Goal: Feedback & Contribution: Contribute content

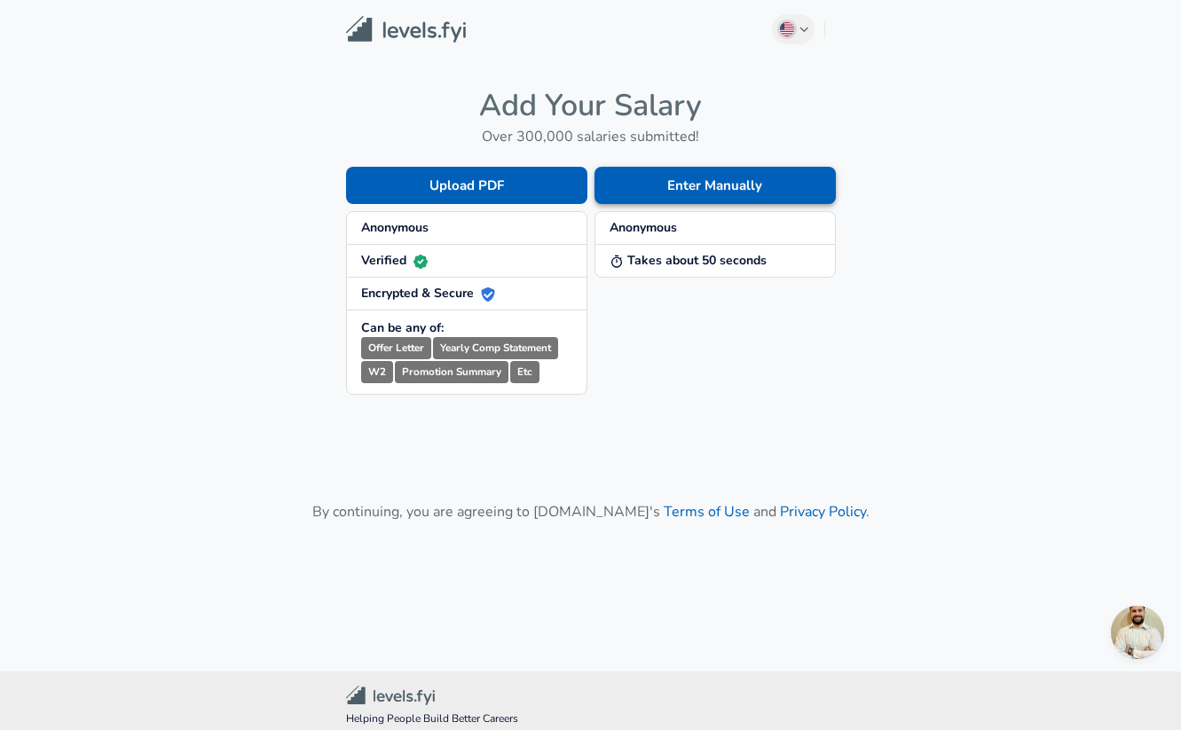
click at [688, 193] on button "Enter Manually" at bounding box center [715, 185] width 241 height 37
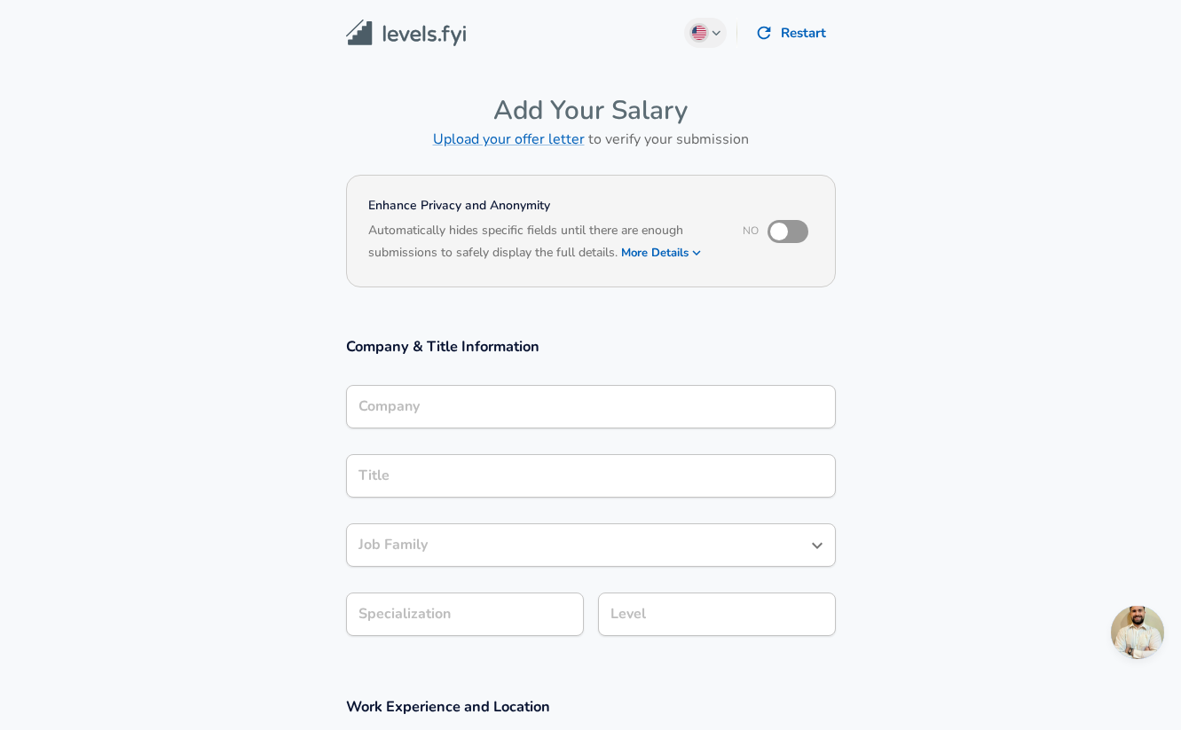
scroll to position [18, 0]
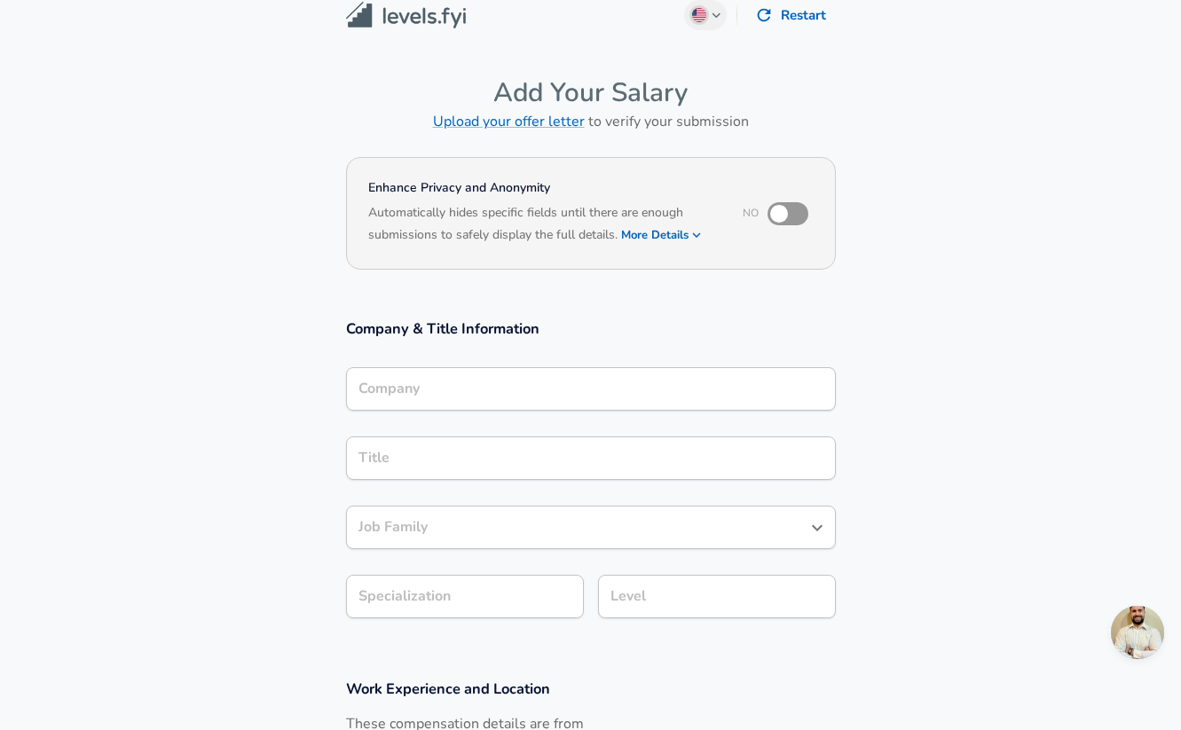
click at [412, 411] on div "Company" at bounding box center [591, 388] width 490 height 43
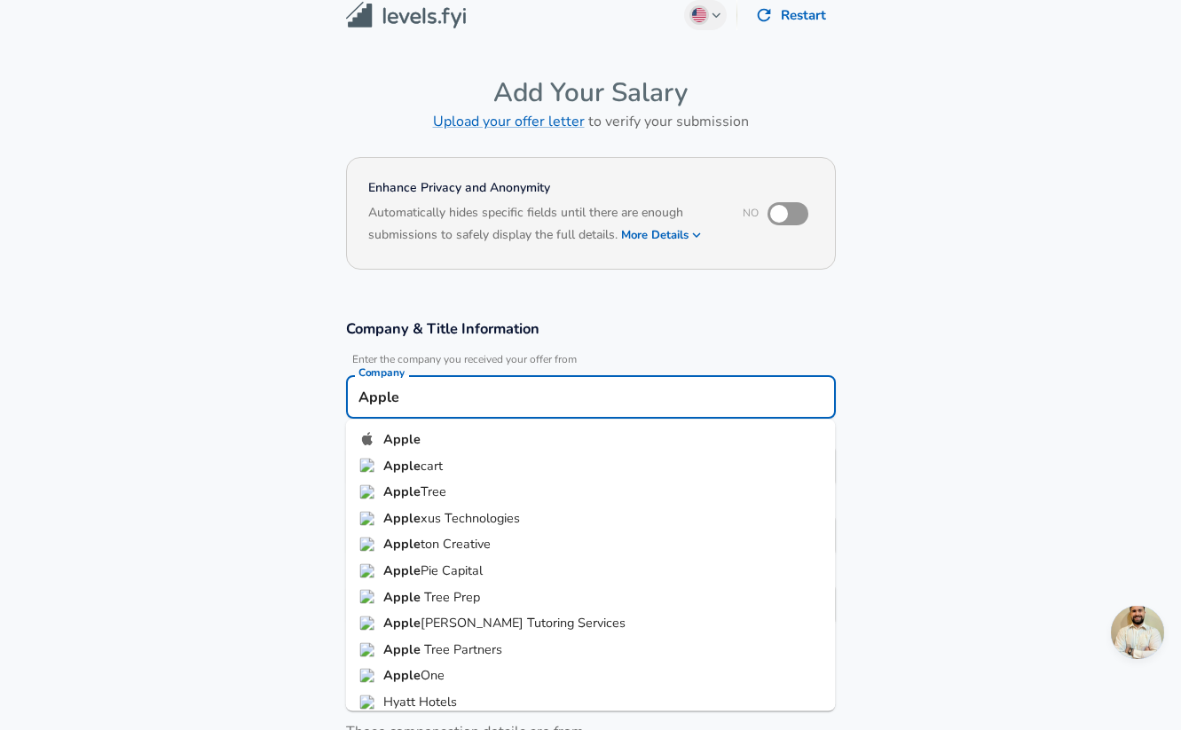
click at [407, 444] on strong "Apple" at bounding box center [401, 439] width 37 height 18
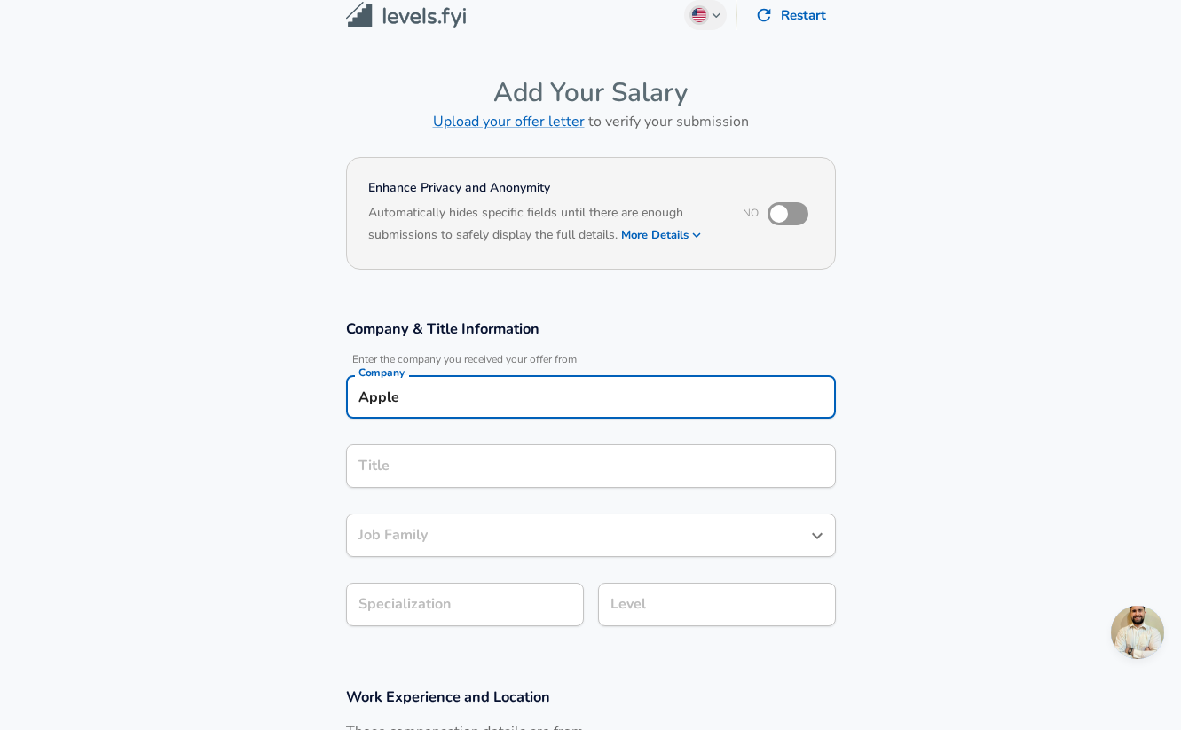
type input "Apple"
click at [395, 461] on input "Title" at bounding box center [591, 467] width 474 height 28
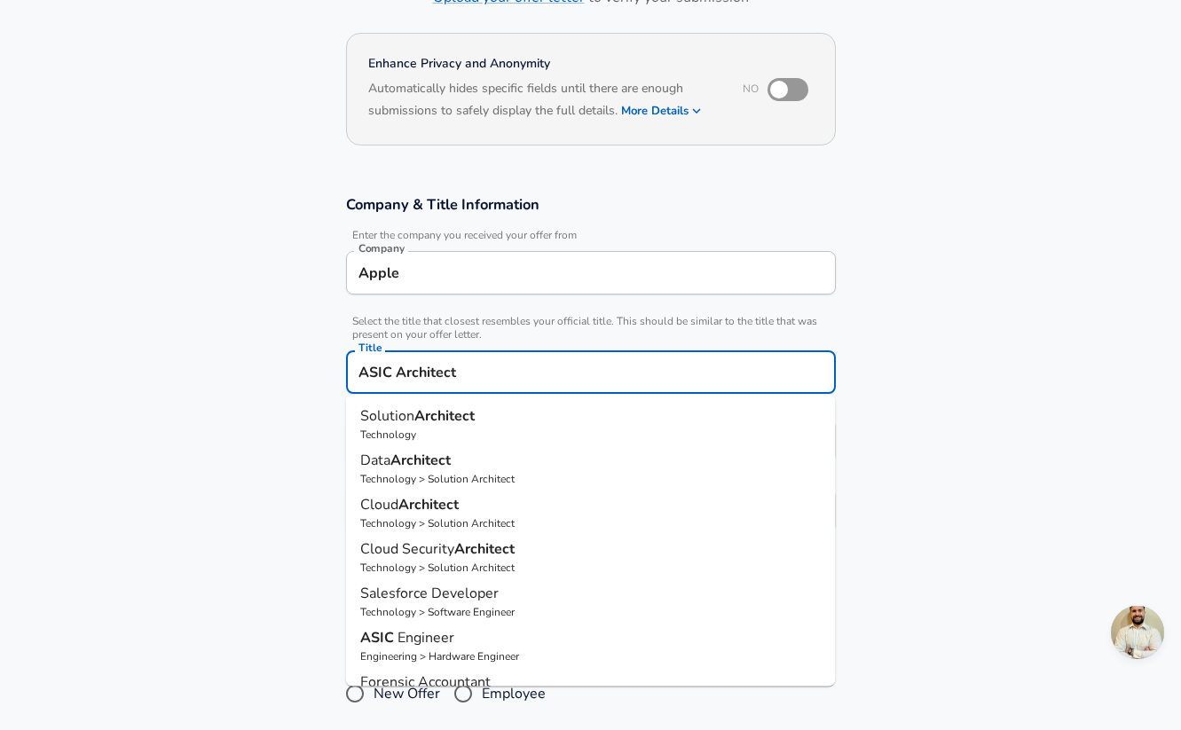
scroll to position [146, 0]
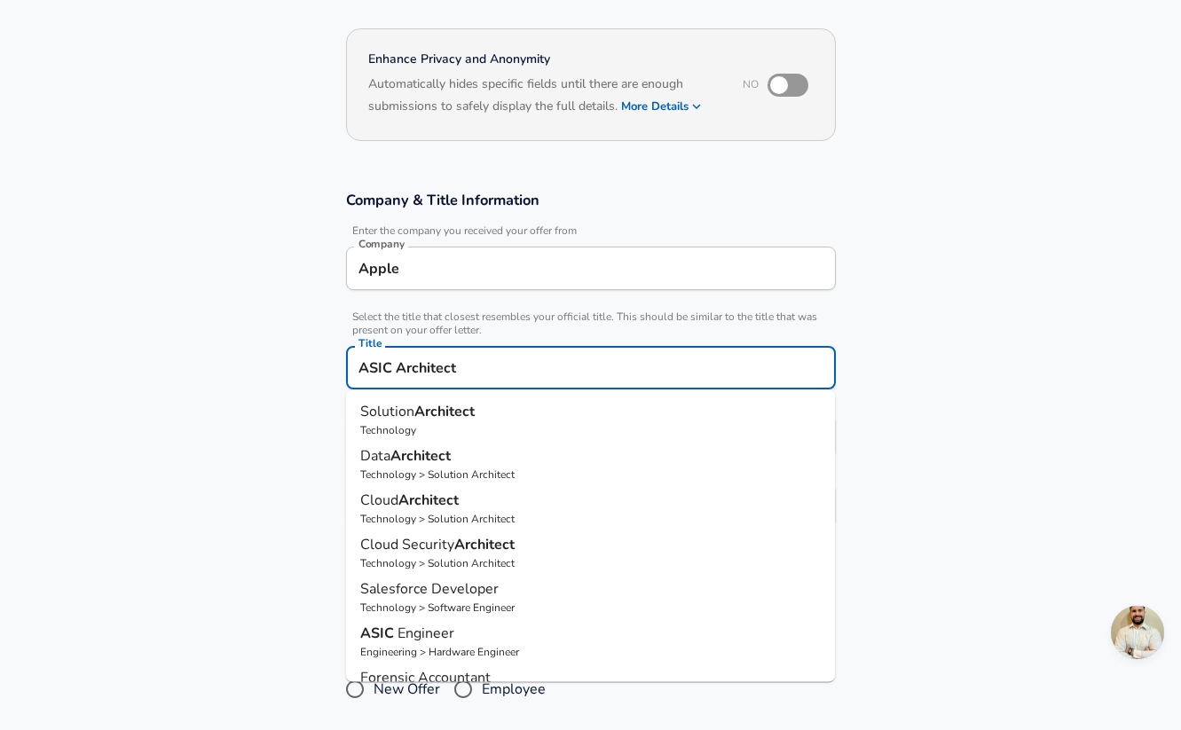
click at [395, 418] on span "Solution" at bounding box center [387, 412] width 54 height 20
type input "Solution Architect"
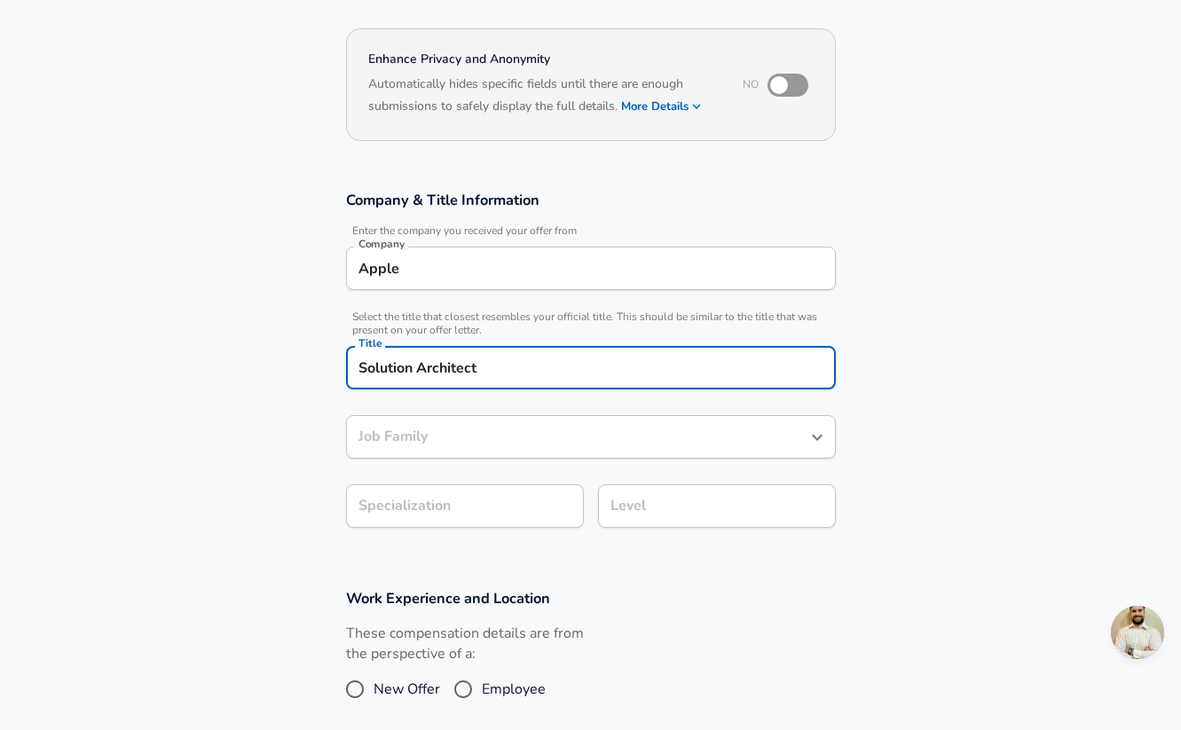
type input "Solution Architect"
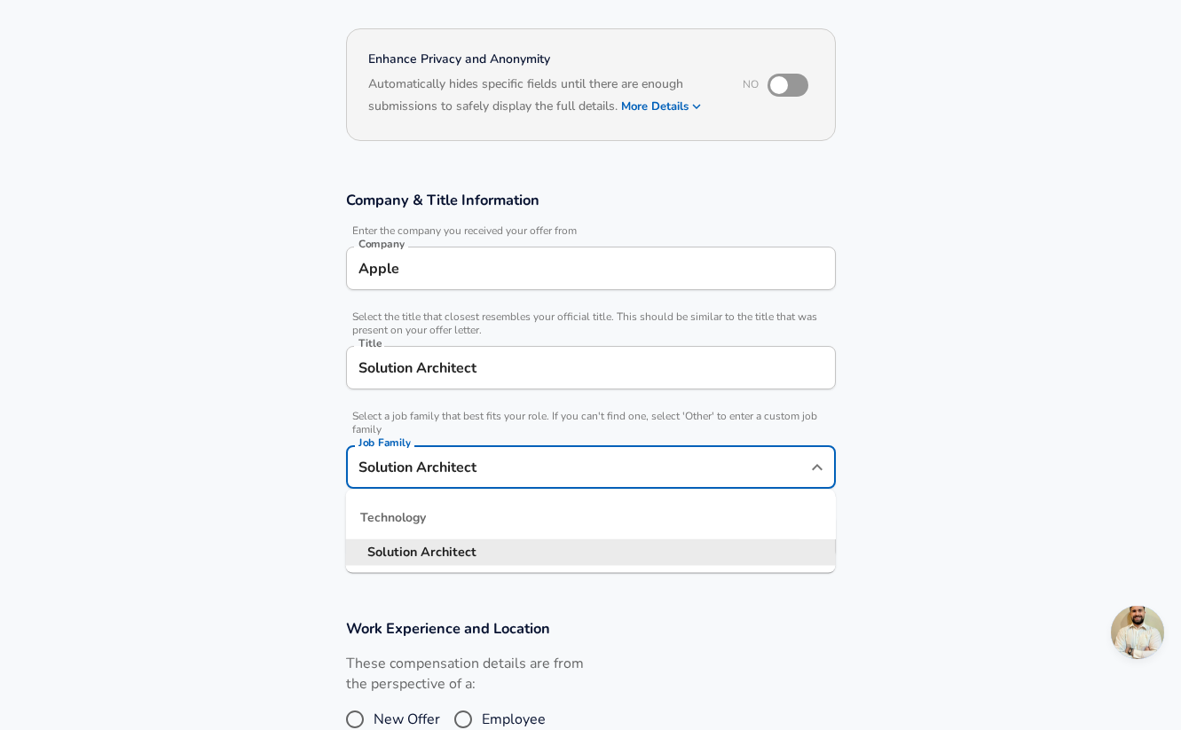
scroll to position [182, 0]
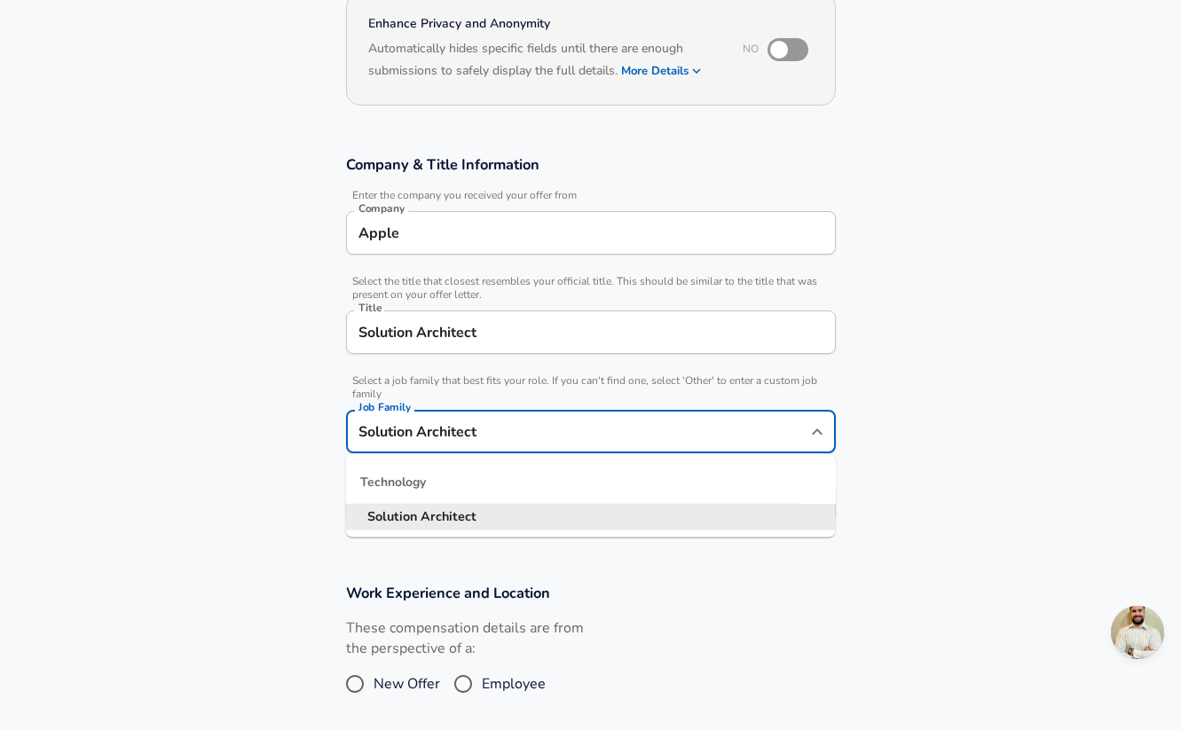
click at [426, 438] on input "Solution Architect" at bounding box center [577, 432] width 447 height 28
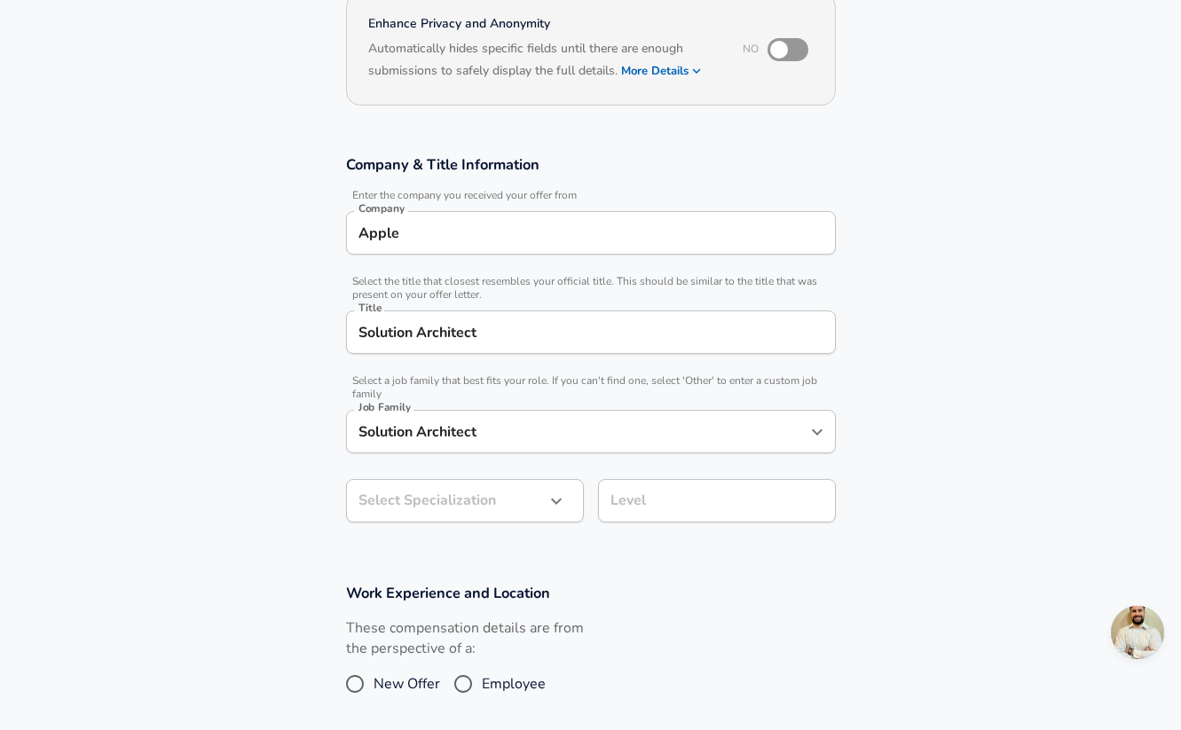
click at [298, 429] on section "Company & Title Information Enter the company you received your offer from Comp…" at bounding box center [590, 348] width 1181 height 429
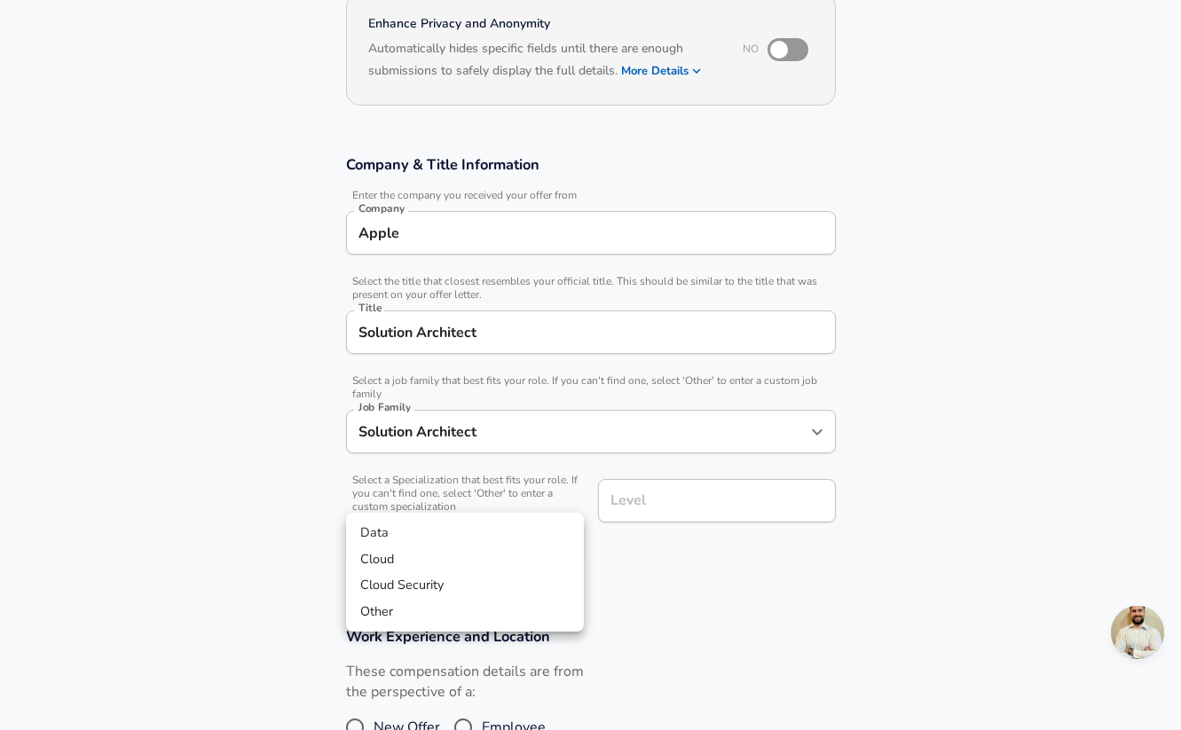
scroll to position [235, 0]
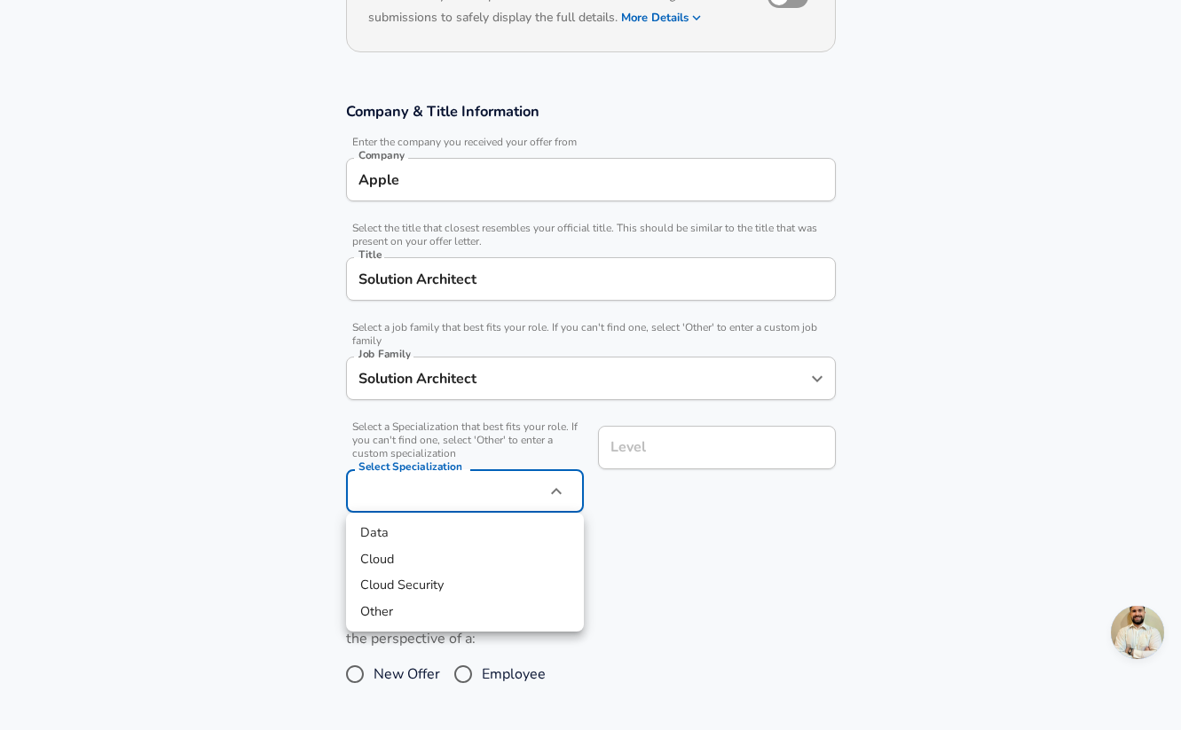
click at [420, 495] on body "English ([GEOGRAPHIC_DATA]) Change Restart Add Your Salary Upload your offer le…" at bounding box center [590, 130] width 1181 height 730
click at [408, 615] on li "Other" at bounding box center [465, 612] width 238 height 27
type input "Other"
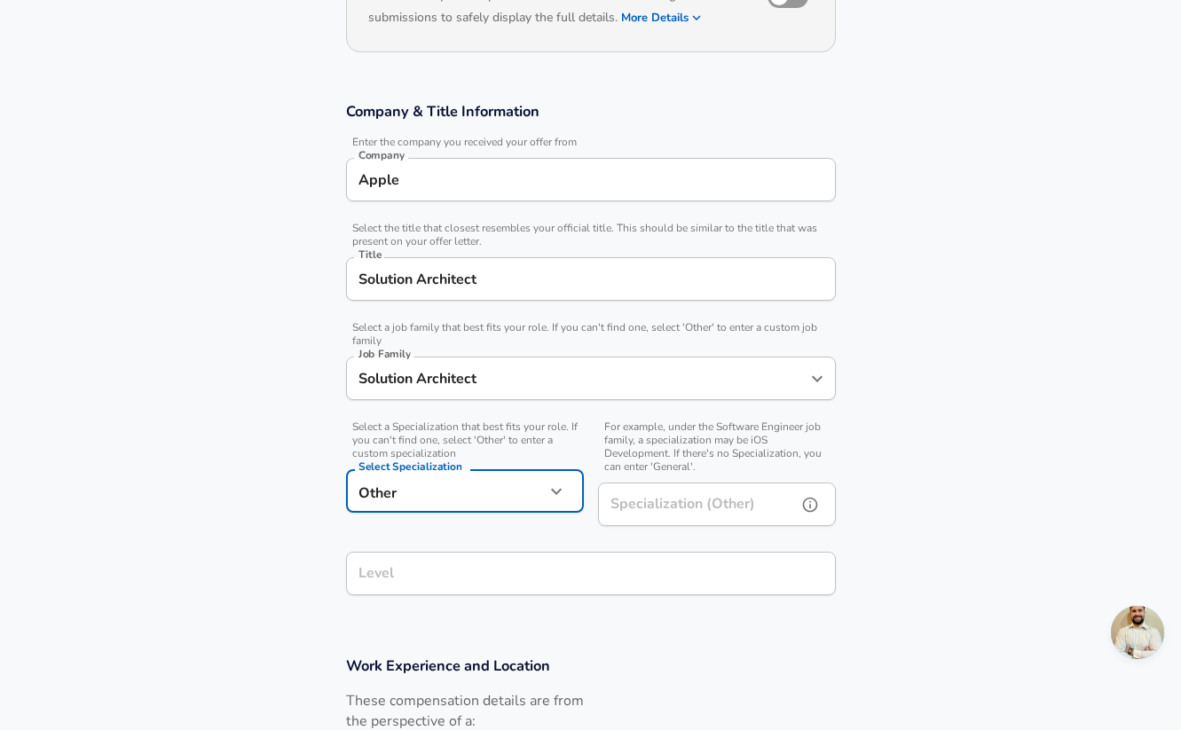
click at [692, 509] on input "Specialization (Other)" at bounding box center [694, 504] width 192 height 43
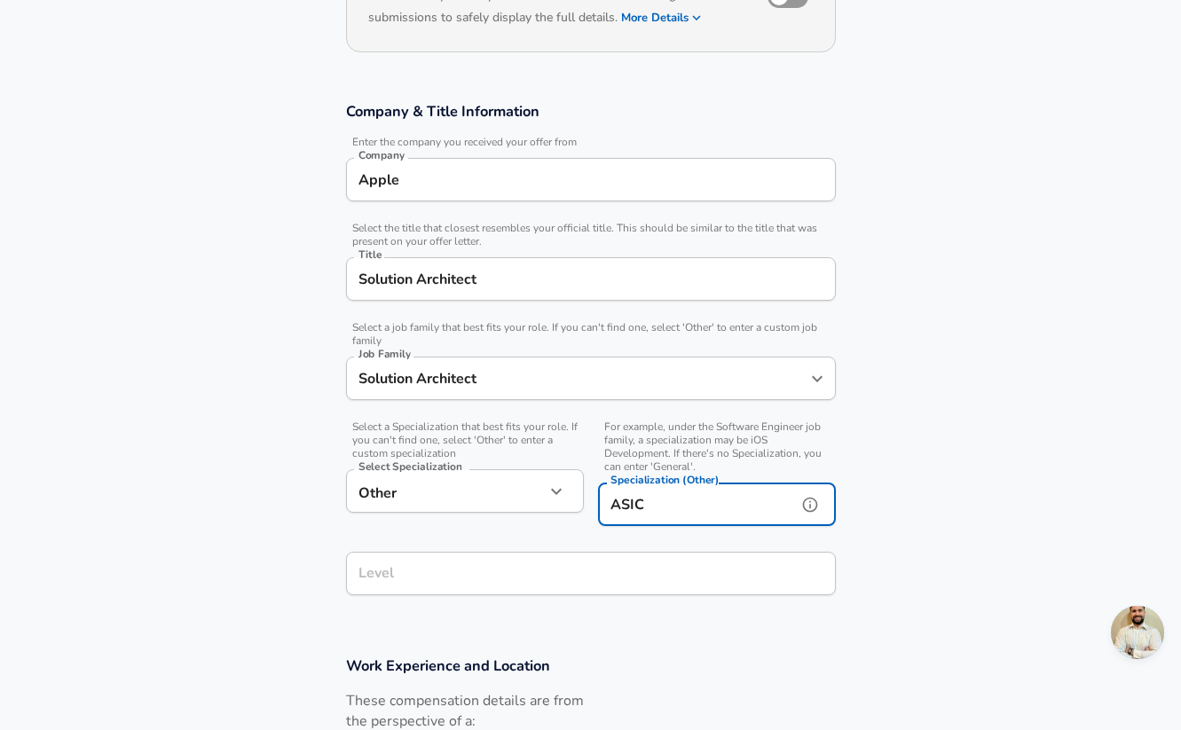
type input "ASIC"
click at [447, 585] on div "Company & Title Information Enter the company you received your offer from Comp…" at bounding box center [591, 354] width 532 height 507
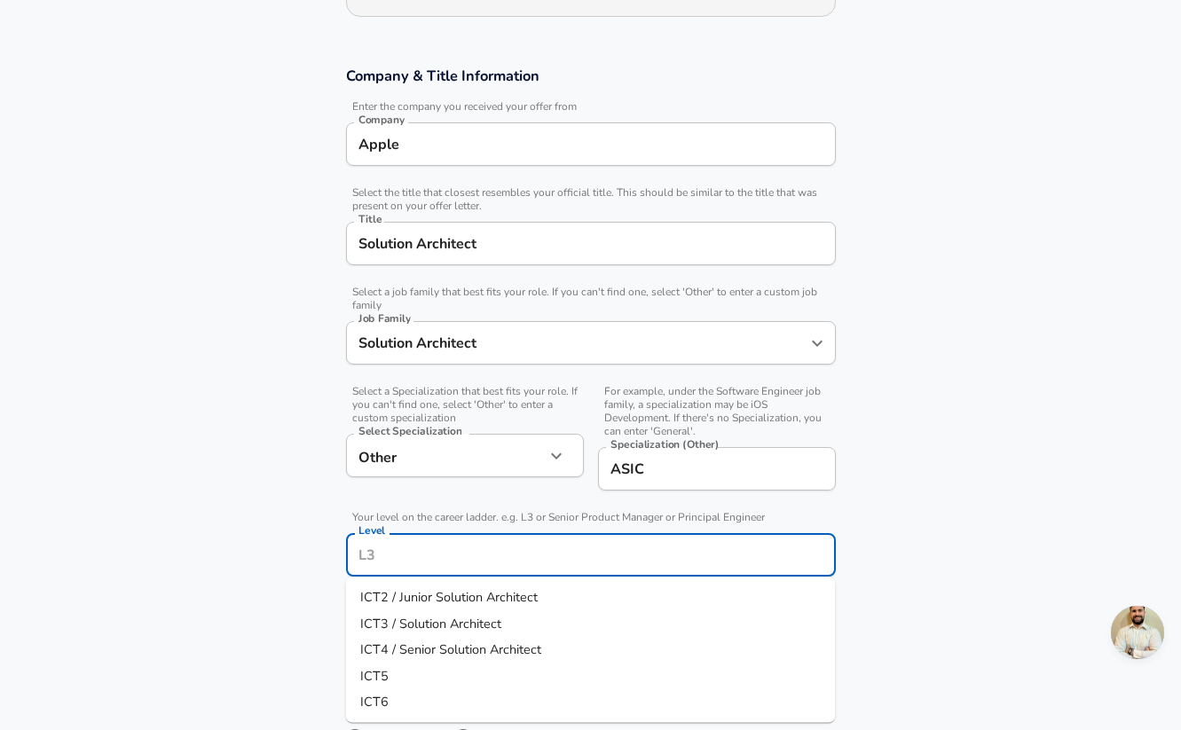
click at [385, 677] on span "ICT5" at bounding box center [374, 675] width 28 height 18
type input "ICT5"
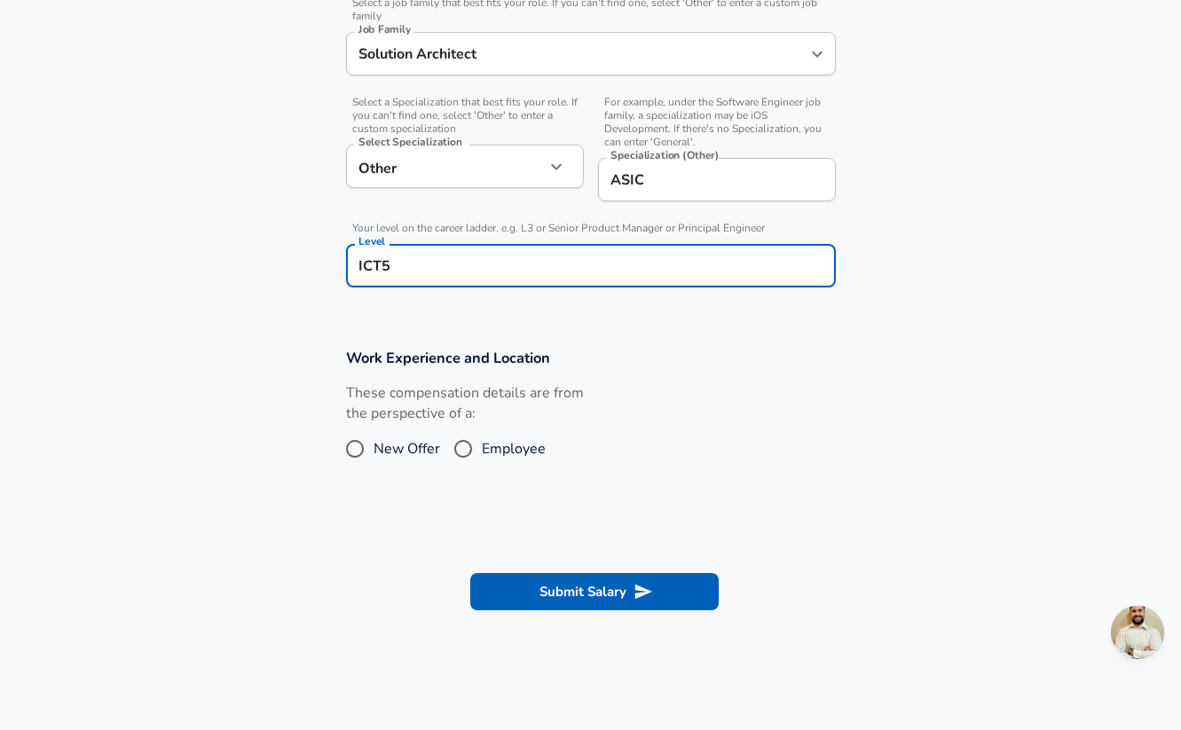
scroll to position [584, 0]
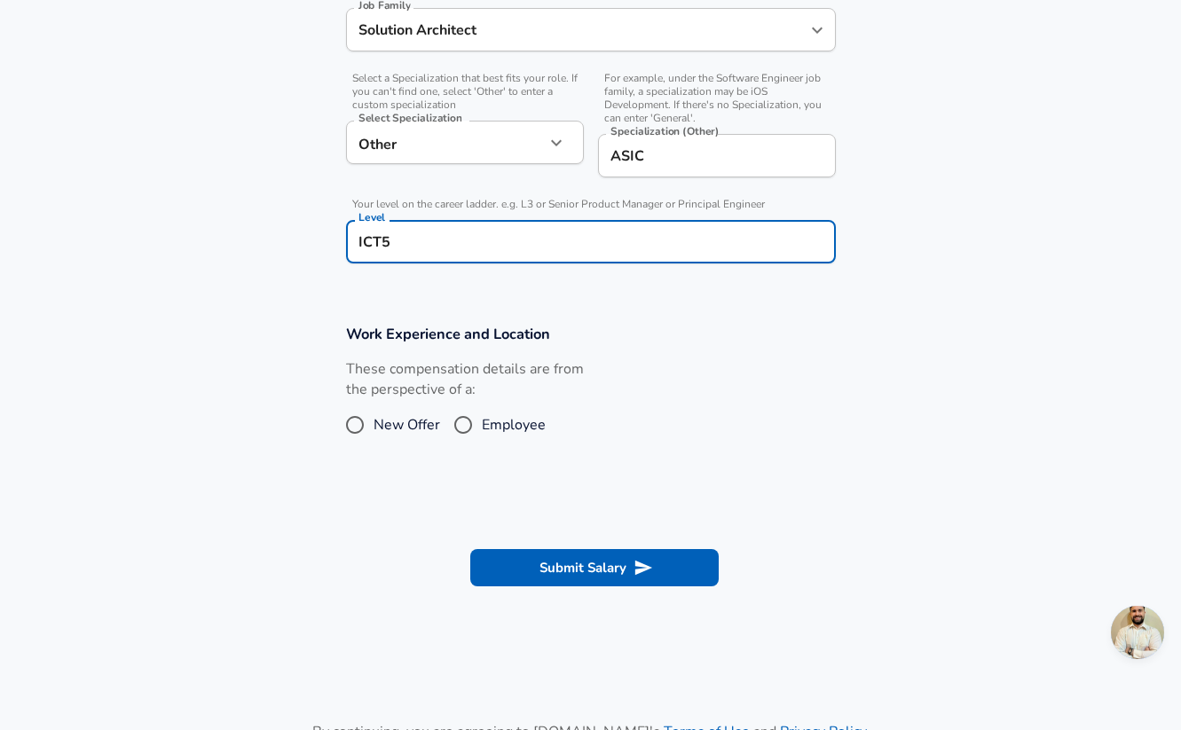
click at [464, 425] on input "Employee" at bounding box center [463, 425] width 37 height 28
radio input "true"
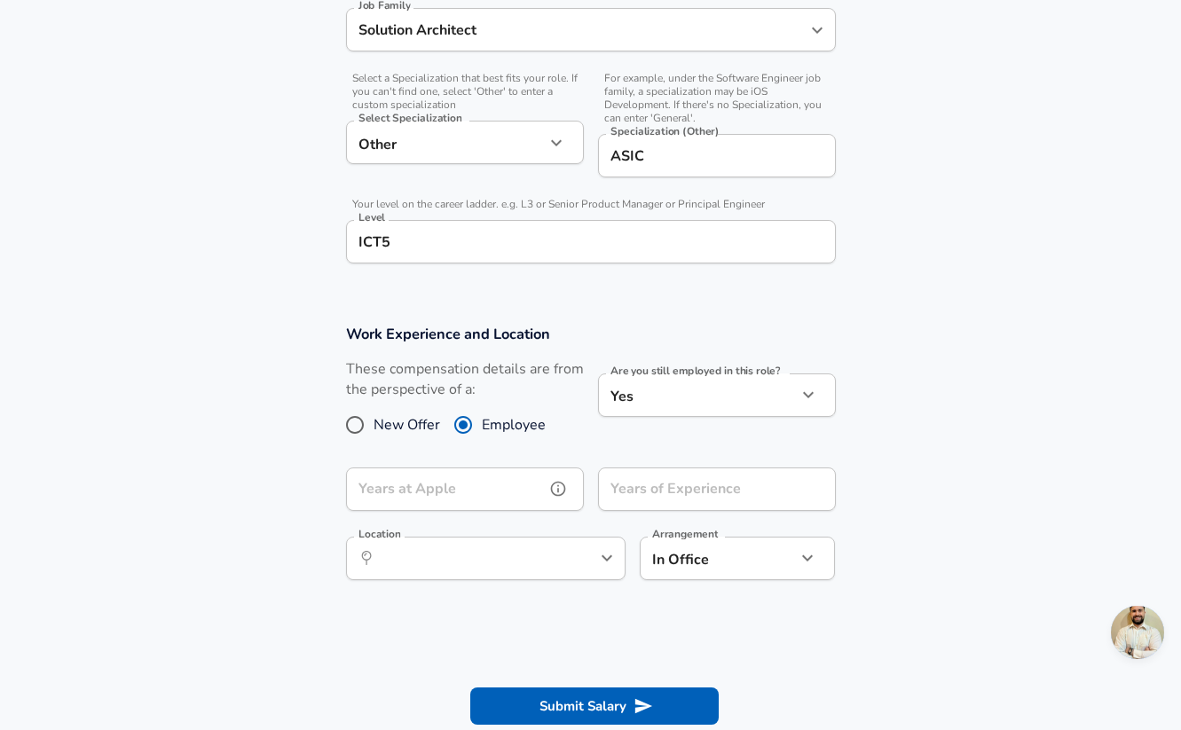
click at [408, 493] on input "Years at Apple" at bounding box center [445, 489] width 199 height 43
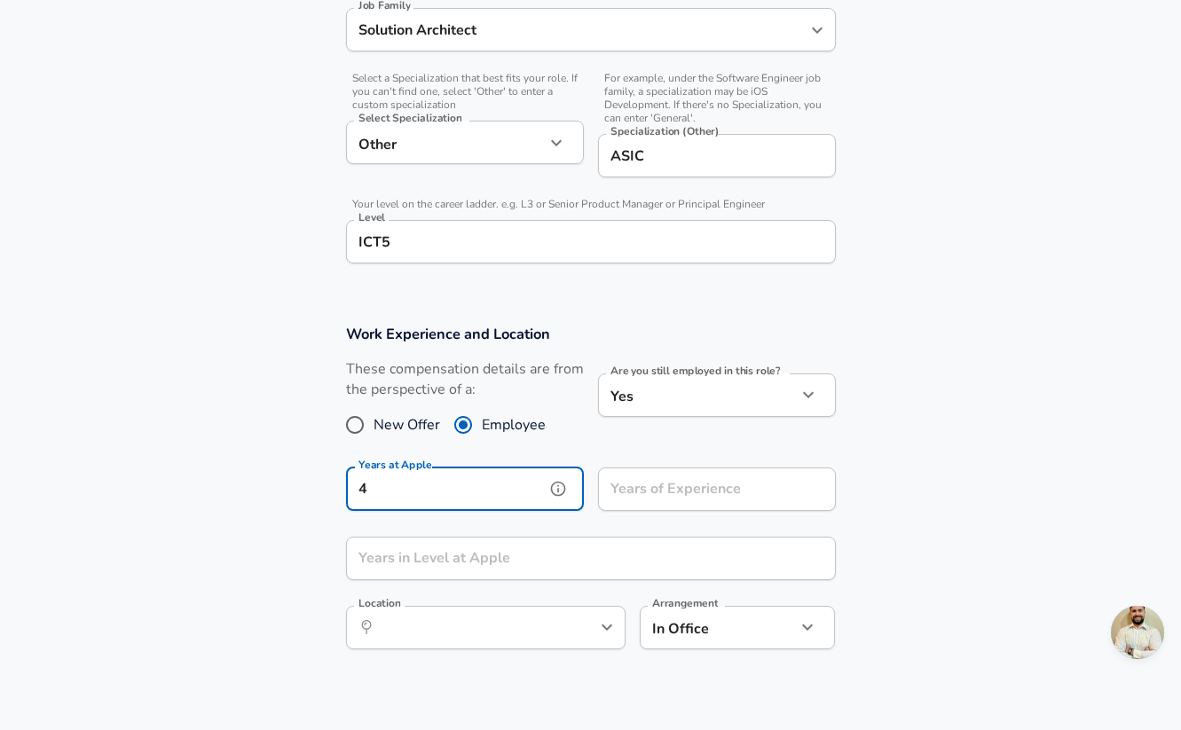
type input "4"
click at [682, 495] on input "Years of Experience" at bounding box center [697, 489] width 199 height 43
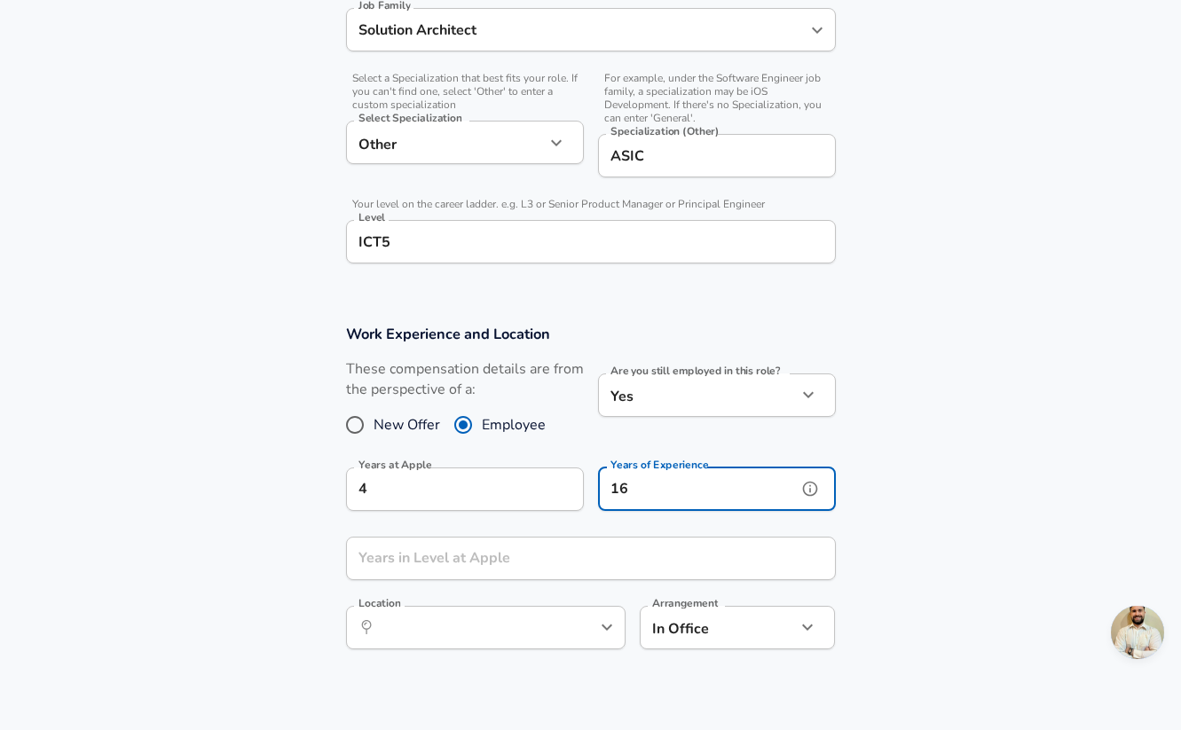
type input "16"
click at [494, 556] on input "Years in Level at Apple" at bounding box center [571, 558] width 451 height 43
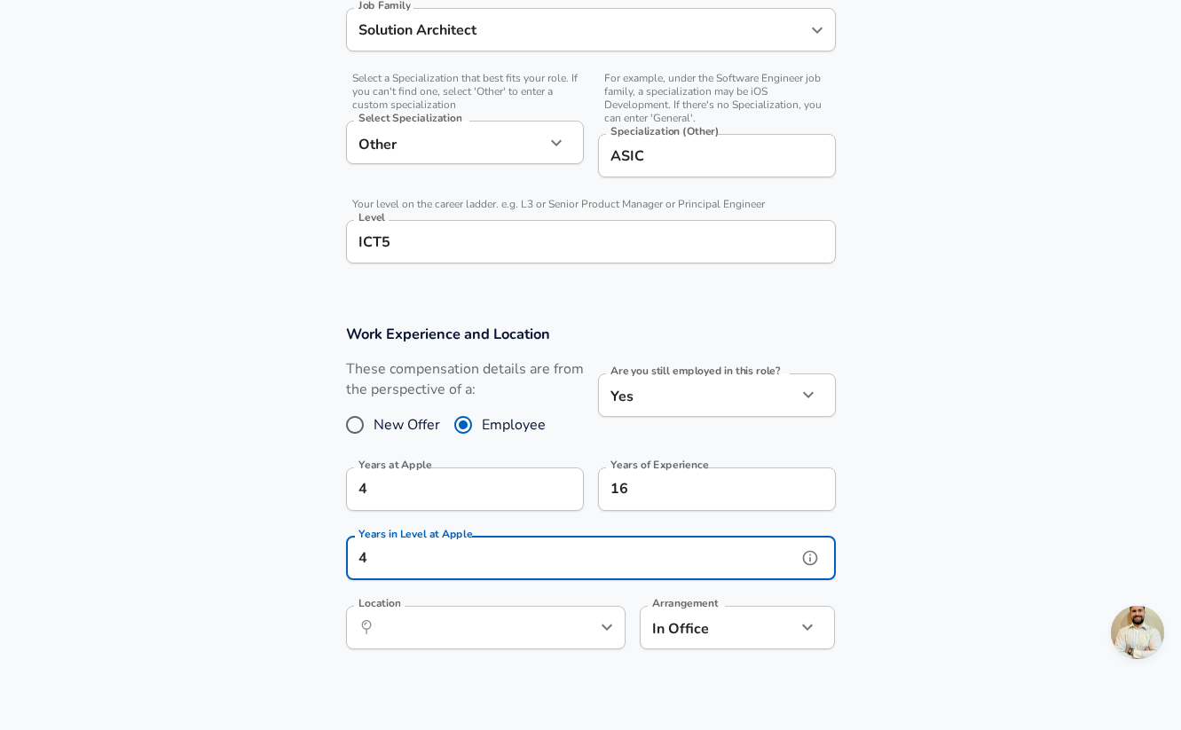
click at [366, 559] on input "4" at bounding box center [571, 558] width 451 height 43
type input "3"
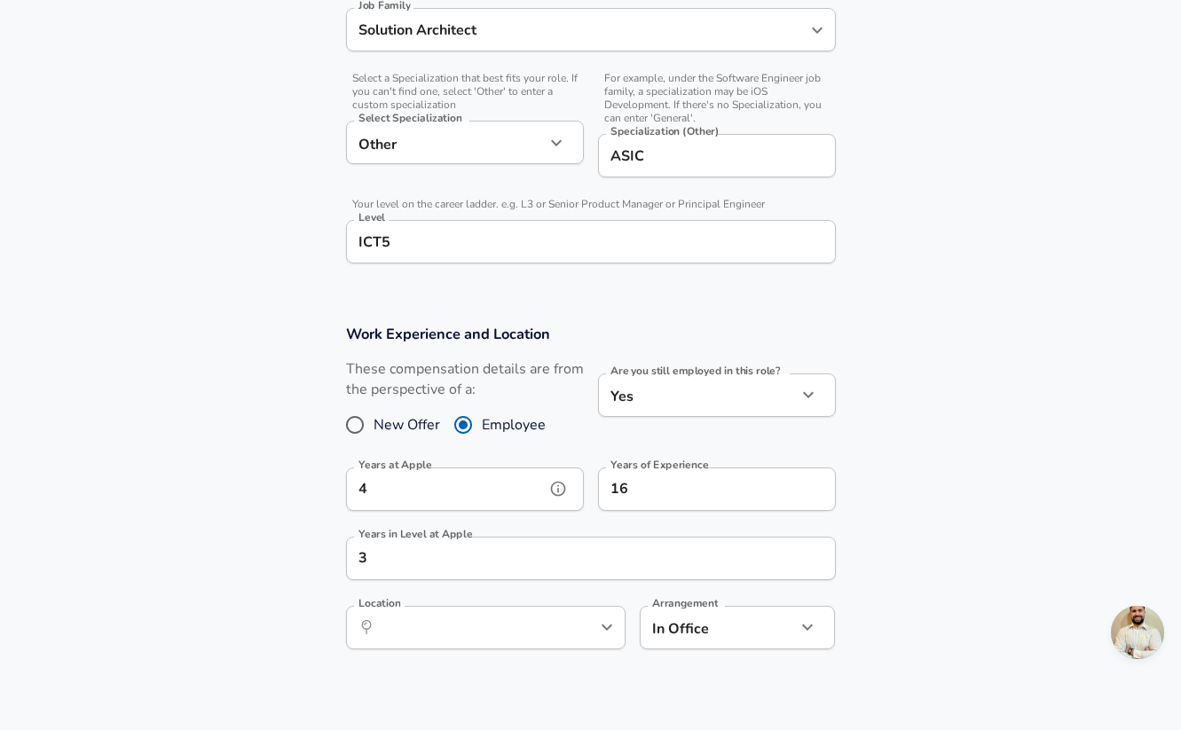
click at [371, 487] on input "4" at bounding box center [445, 489] width 199 height 43
type input "3"
click at [405, 622] on input "Location" at bounding box center [466, 628] width 182 height 28
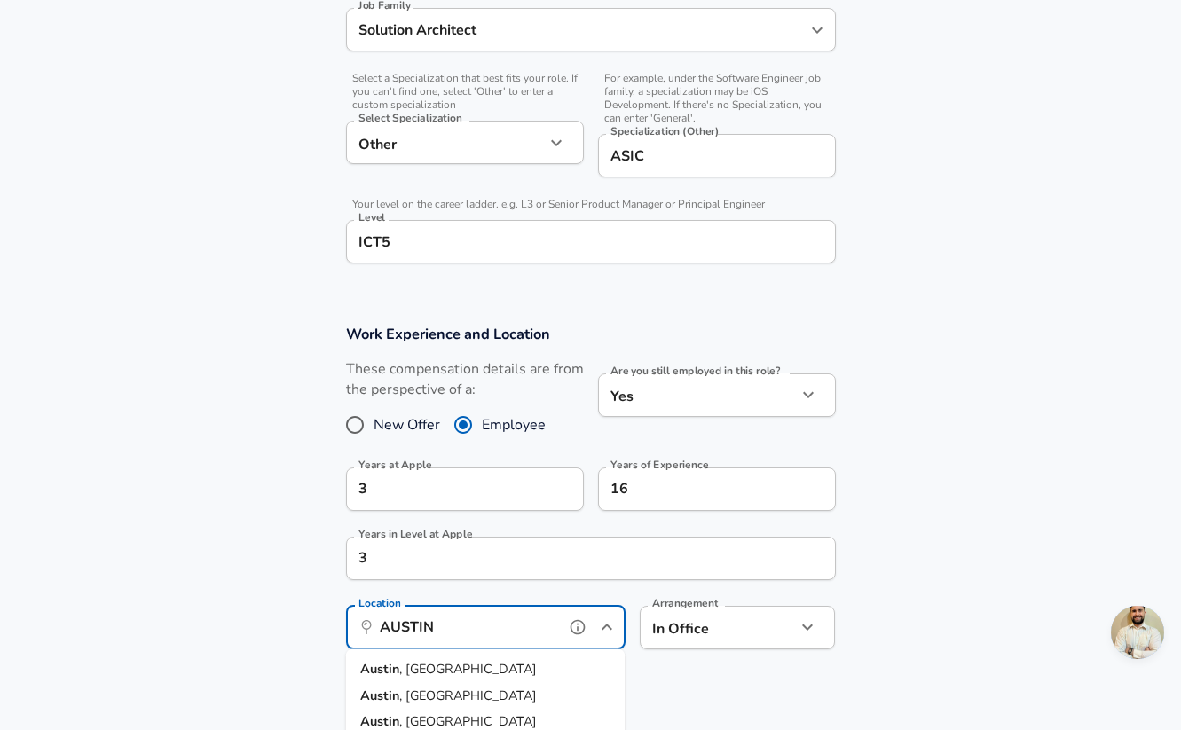
click at [399, 670] on span ", [GEOGRAPHIC_DATA]" at bounding box center [468, 669] width 138 height 18
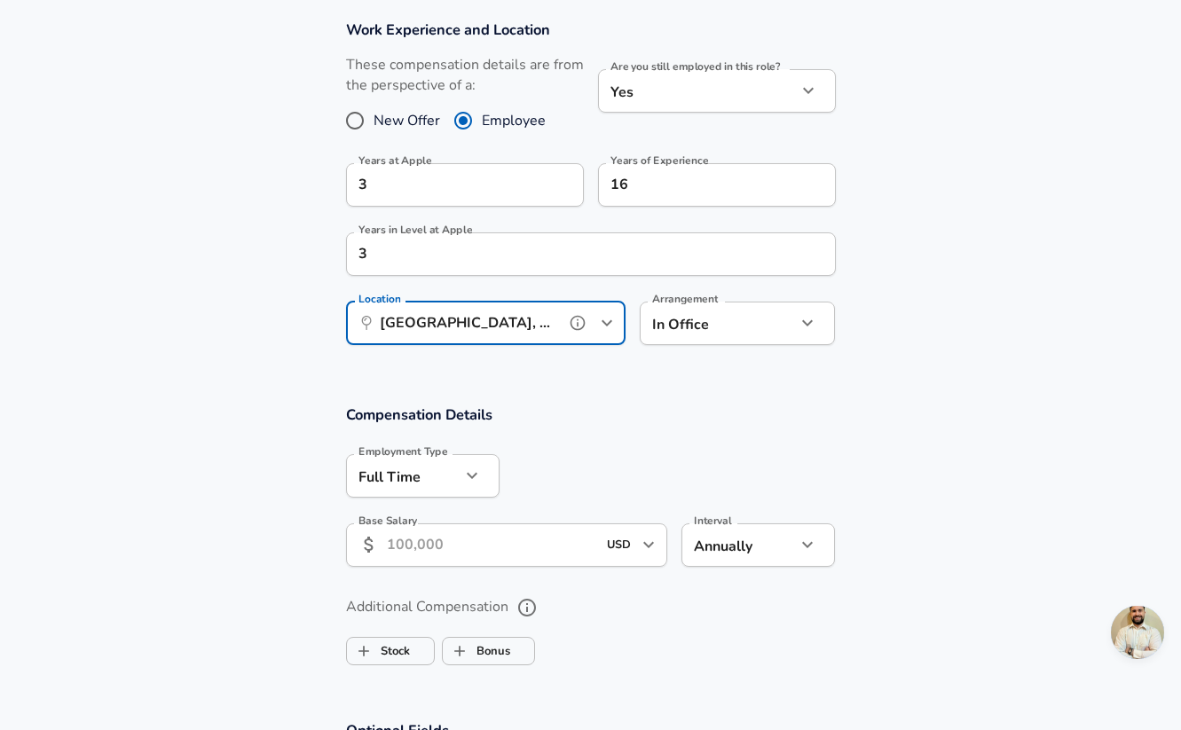
scroll to position [911, 0]
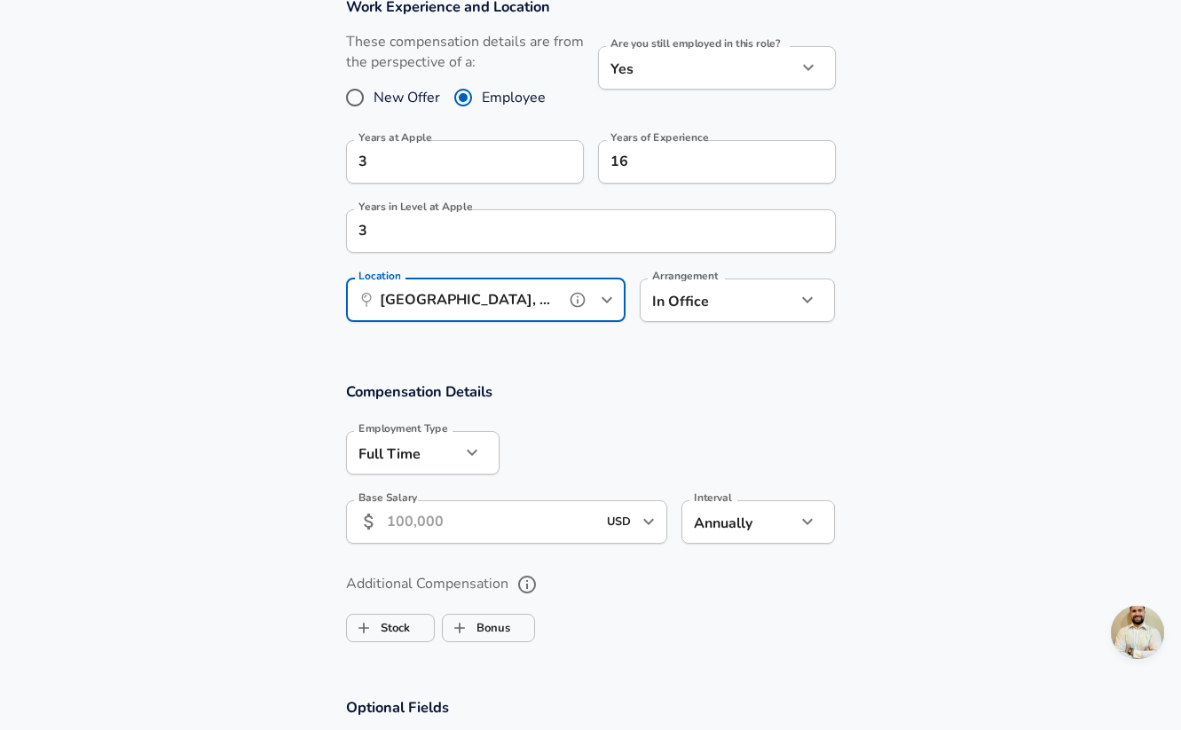
type input "[GEOGRAPHIC_DATA], [GEOGRAPHIC_DATA]"
click at [437, 523] on input "Base Salary" at bounding box center [492, 522] width 210 height 43
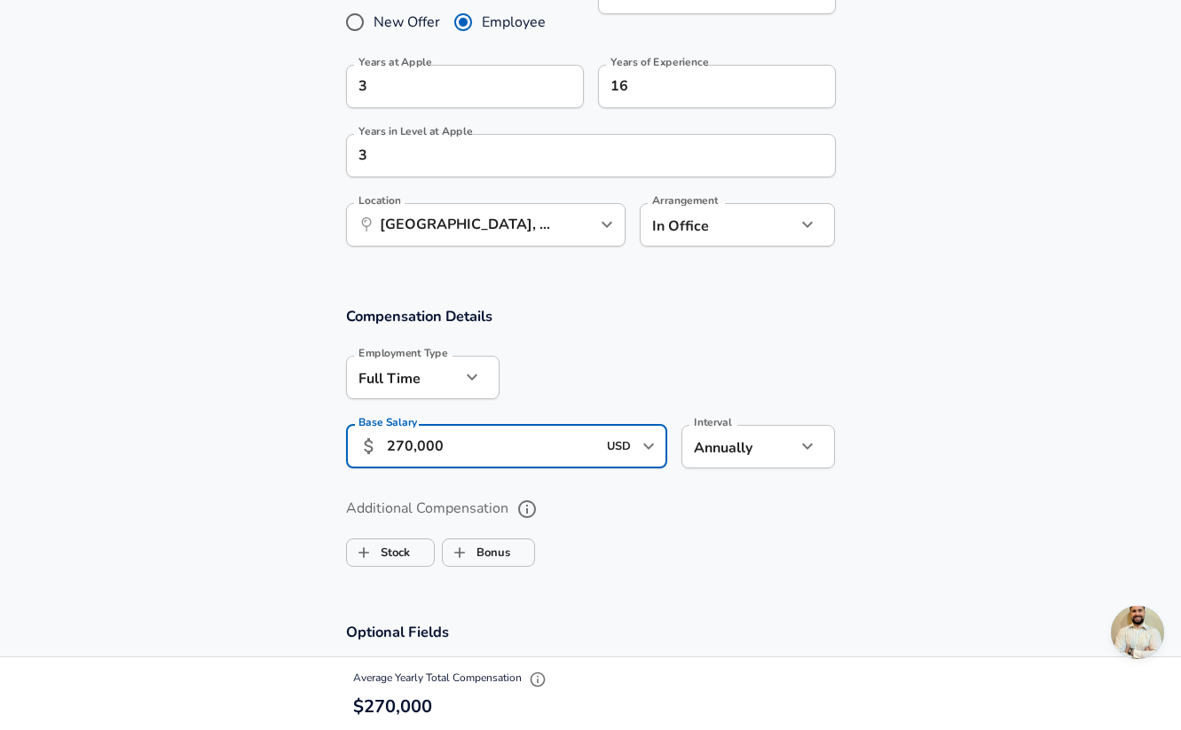
scroll to position [1009, 0]
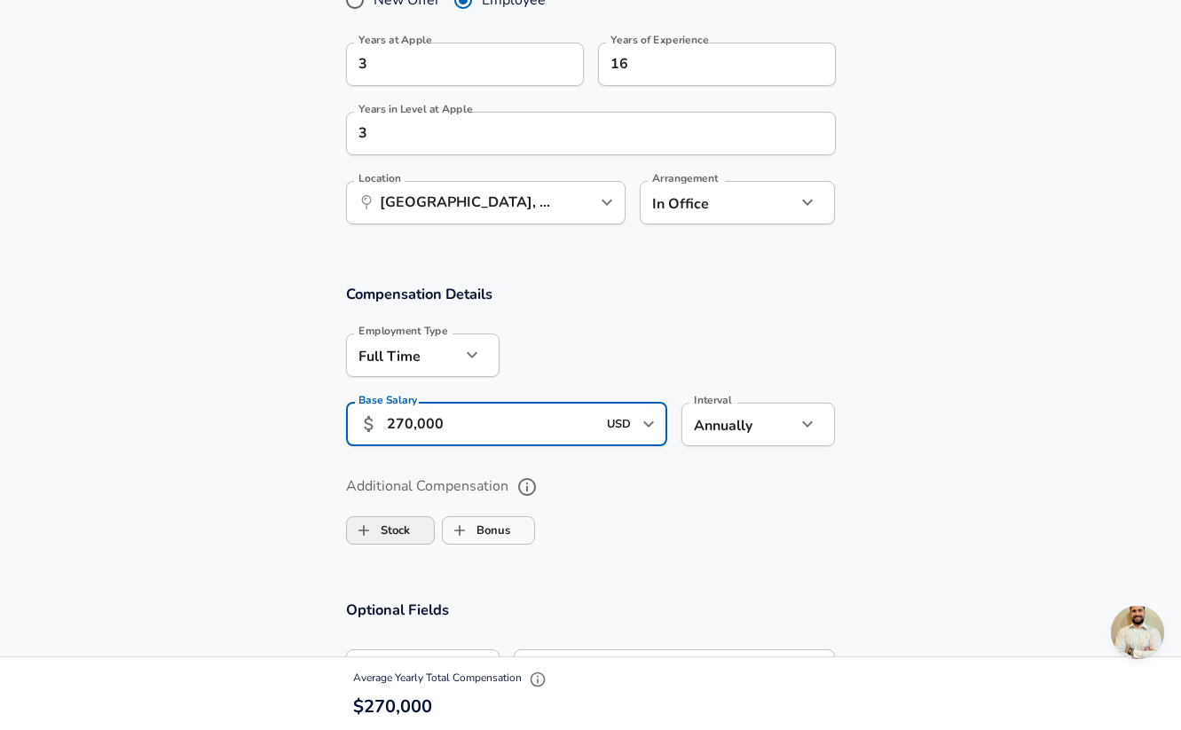
type input "270,000"
click at [382, 526] on label "Stock" at bounding box center [378, 531] width 63 height 34
checkbox input "true"
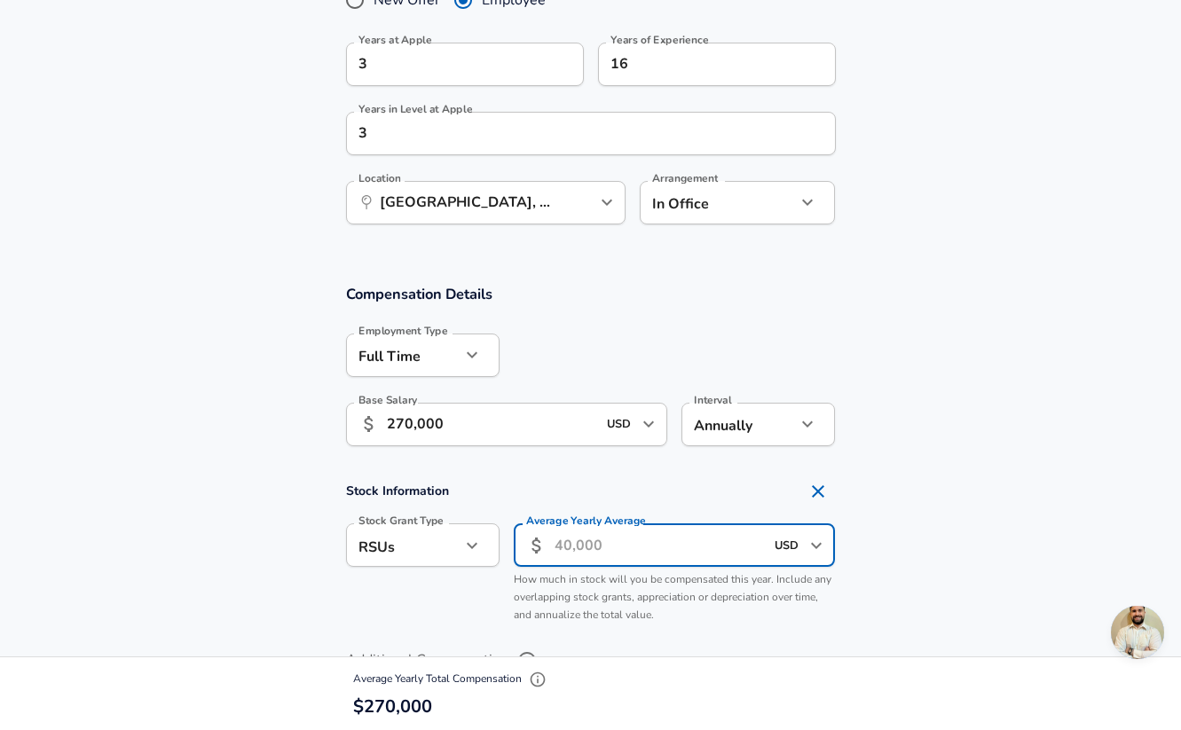
click at [562, 550] on input "Average Yearly Average" at bounding box center [660, 545] width 210 height 43
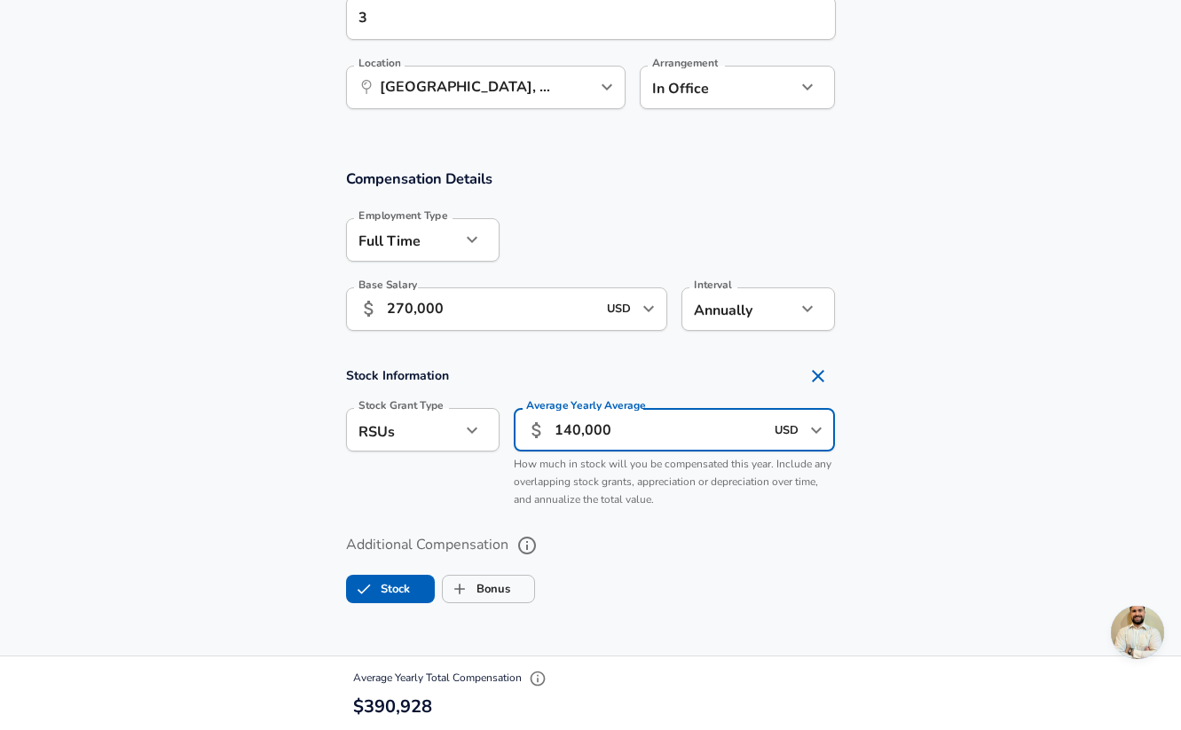
scroll to position [1132, 0]
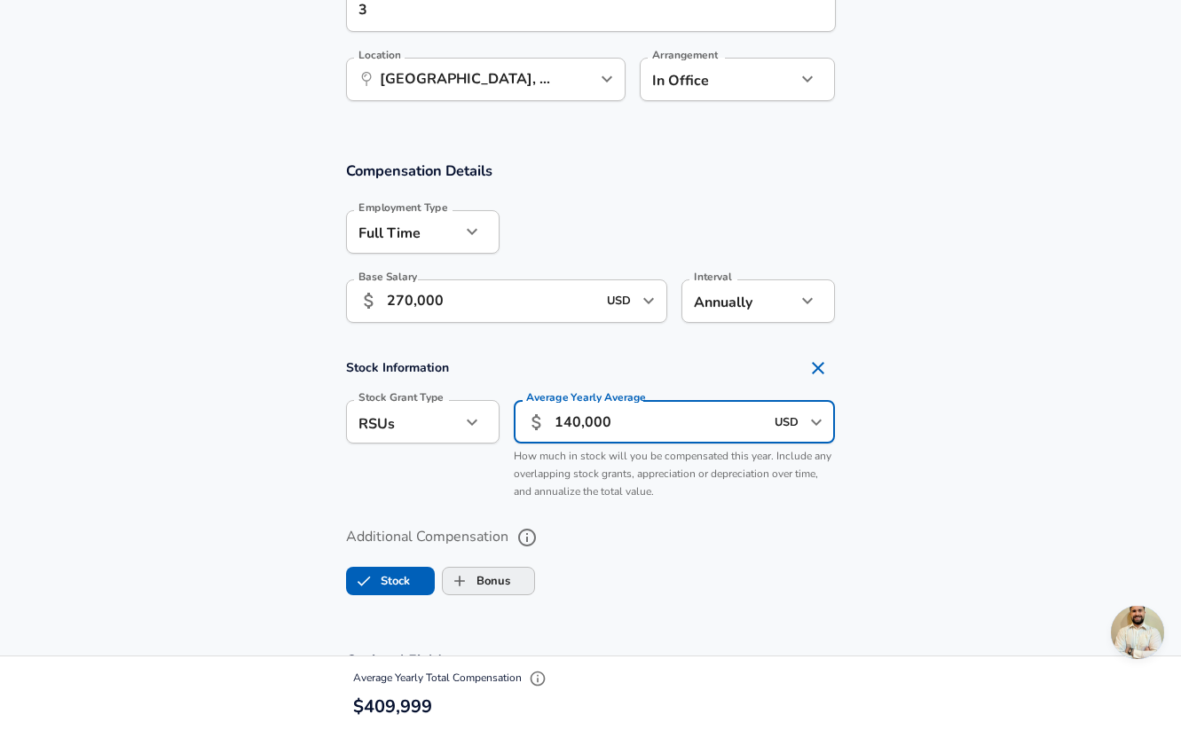
type input "140,000"
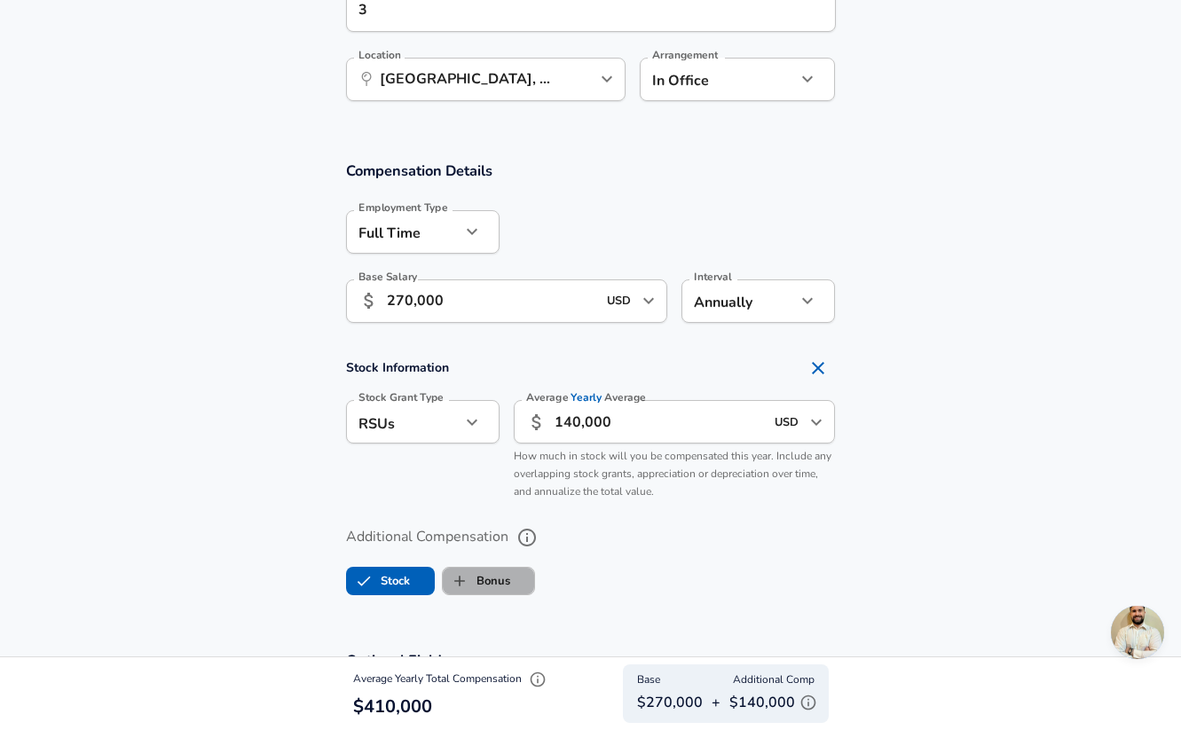
click at [500, 581] on label "Bonus" at bounding box center [476, 581] width 67 height 34
checkbox input "true"
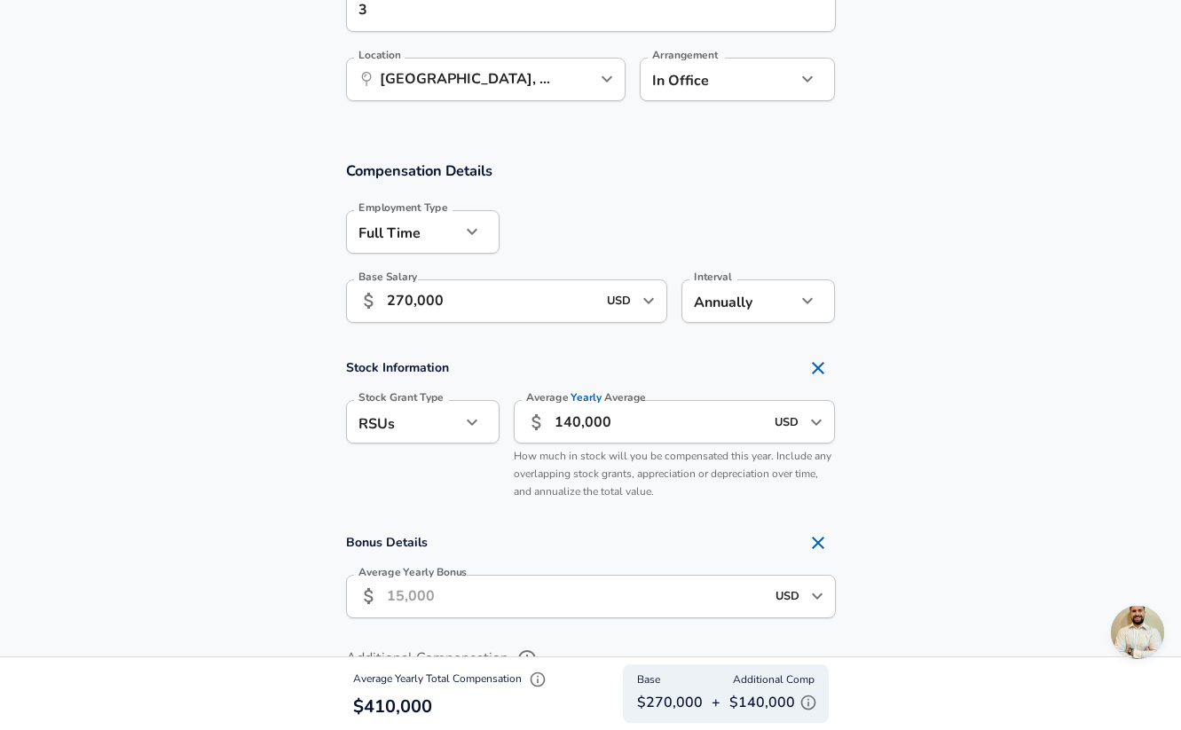
click at [439, 599] on input "Average Yearly Bonus" at bounding box center [576, 596] width 378 height 43
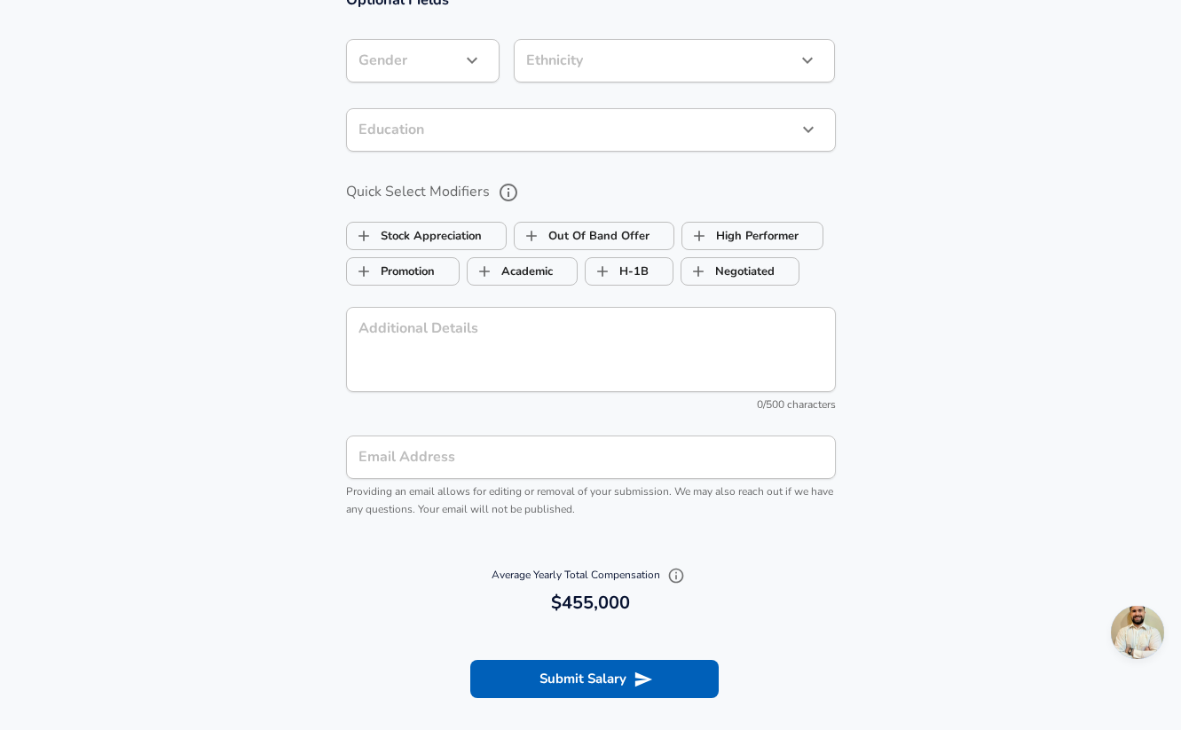
scroll to position [1918, 0]
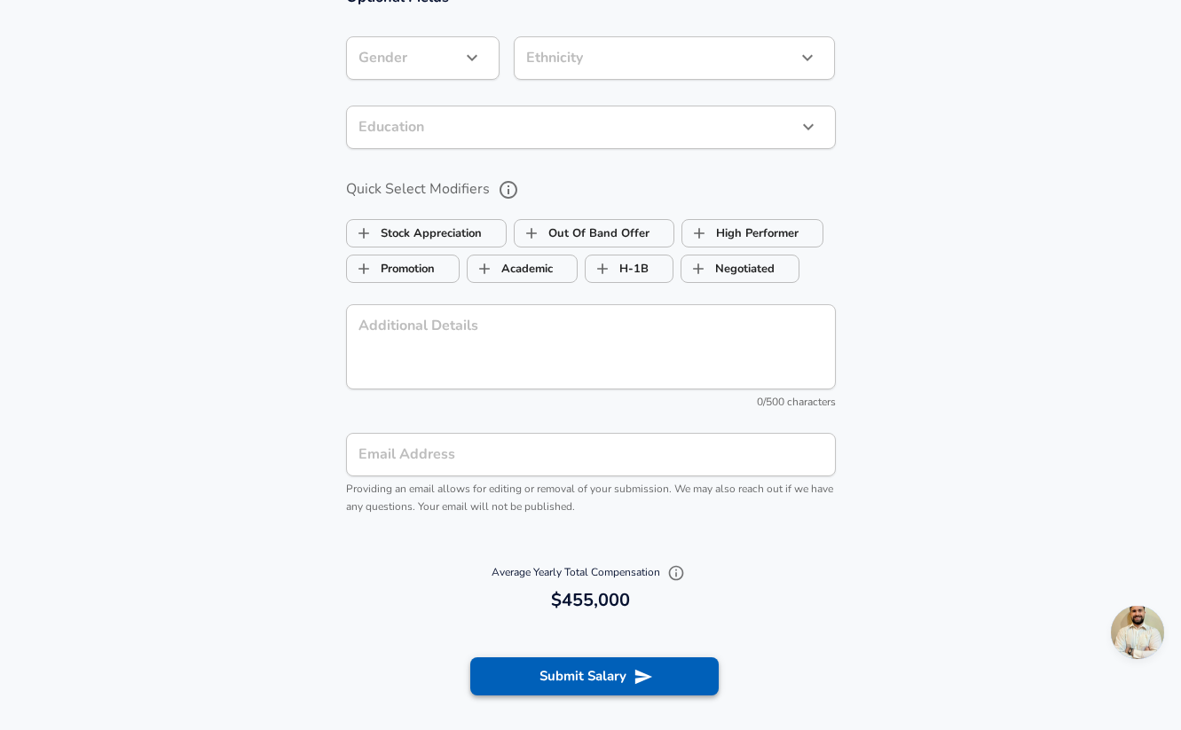
type input "45,000"
click at [563, 680] on button "Submit Salary" at bounding box center [594, 676] width 248 height 37
